Goal: Task Accomplishment & Management: Manage account settings

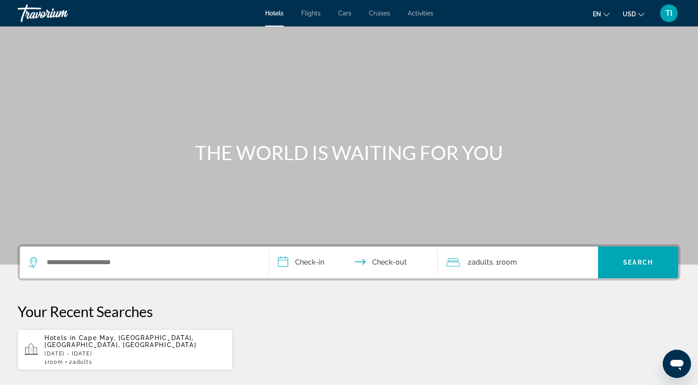
click at [665, 11] on div "TI" at bounding box center [669, 13] width 18 height 18
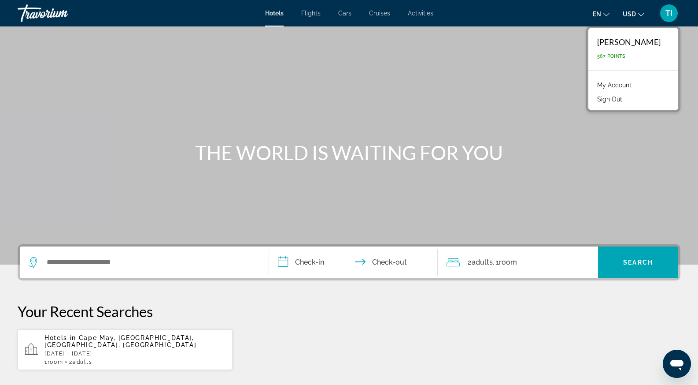
click at [624, 86] on link "My Account" at bounding box center [614, 84] width 43 height 11
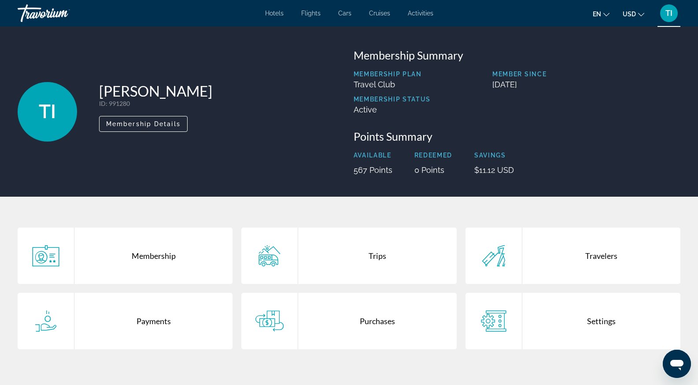
click at [346, 323] on div "Purchases" at bounding box center [377, 321] width 158 height 56
